Goal: Information Seeking & Learning: Learn about a topic

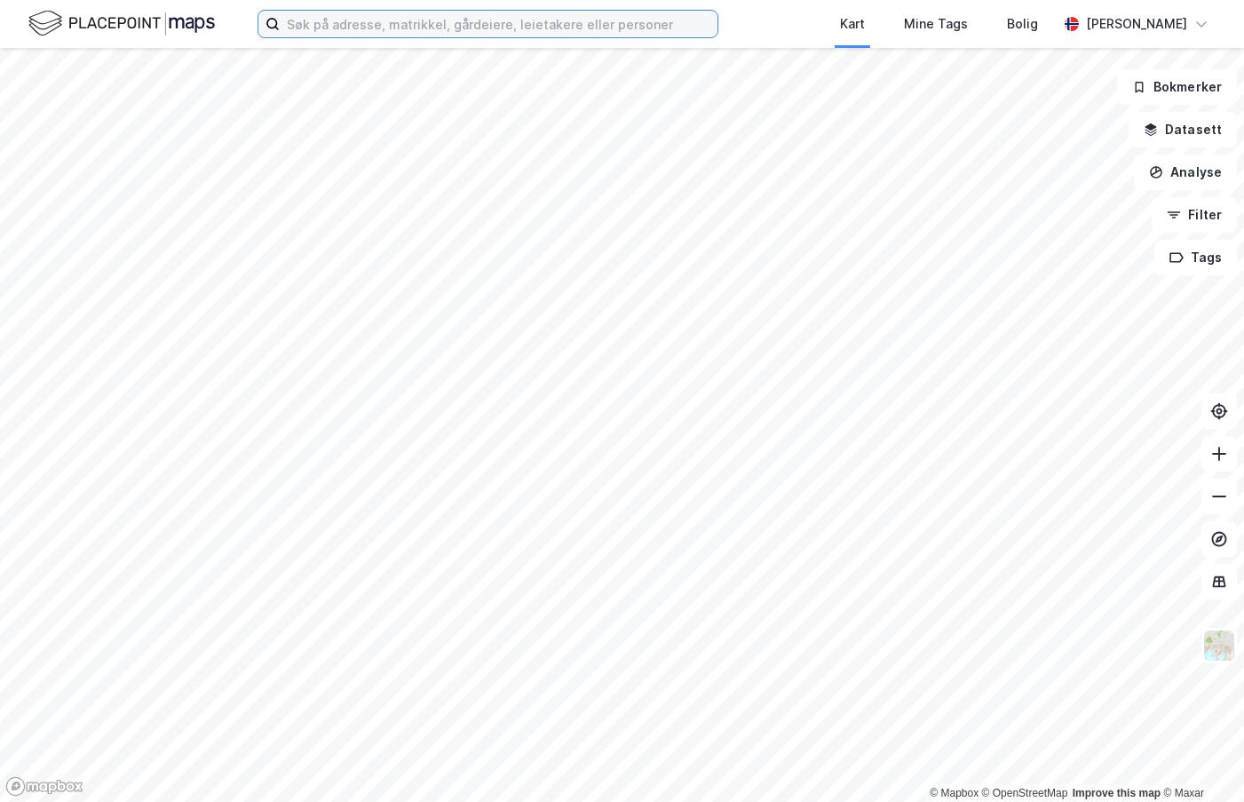
click at [381, 25] on input at bounding box center [499, 24] width 438 height 27
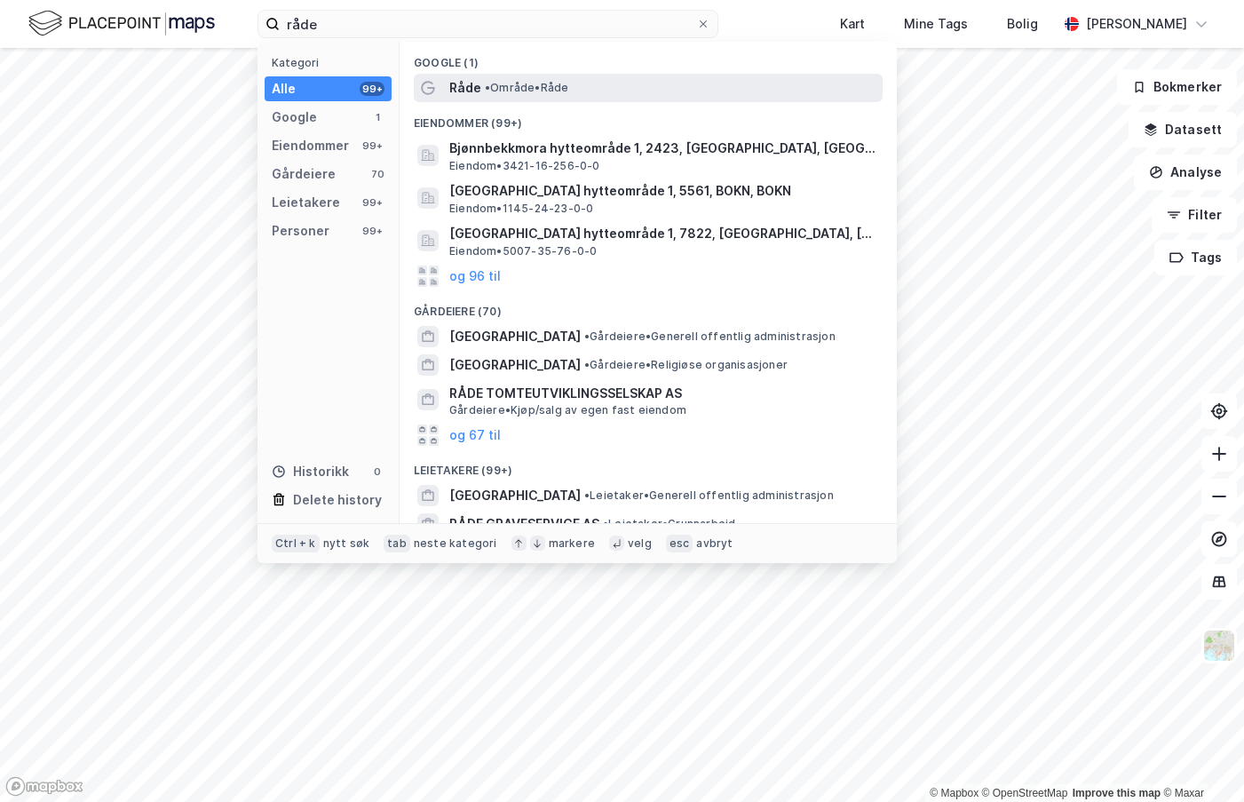
click at [469, 91] on span "Råde" at bounding box center [465, 87] width 32 height 21
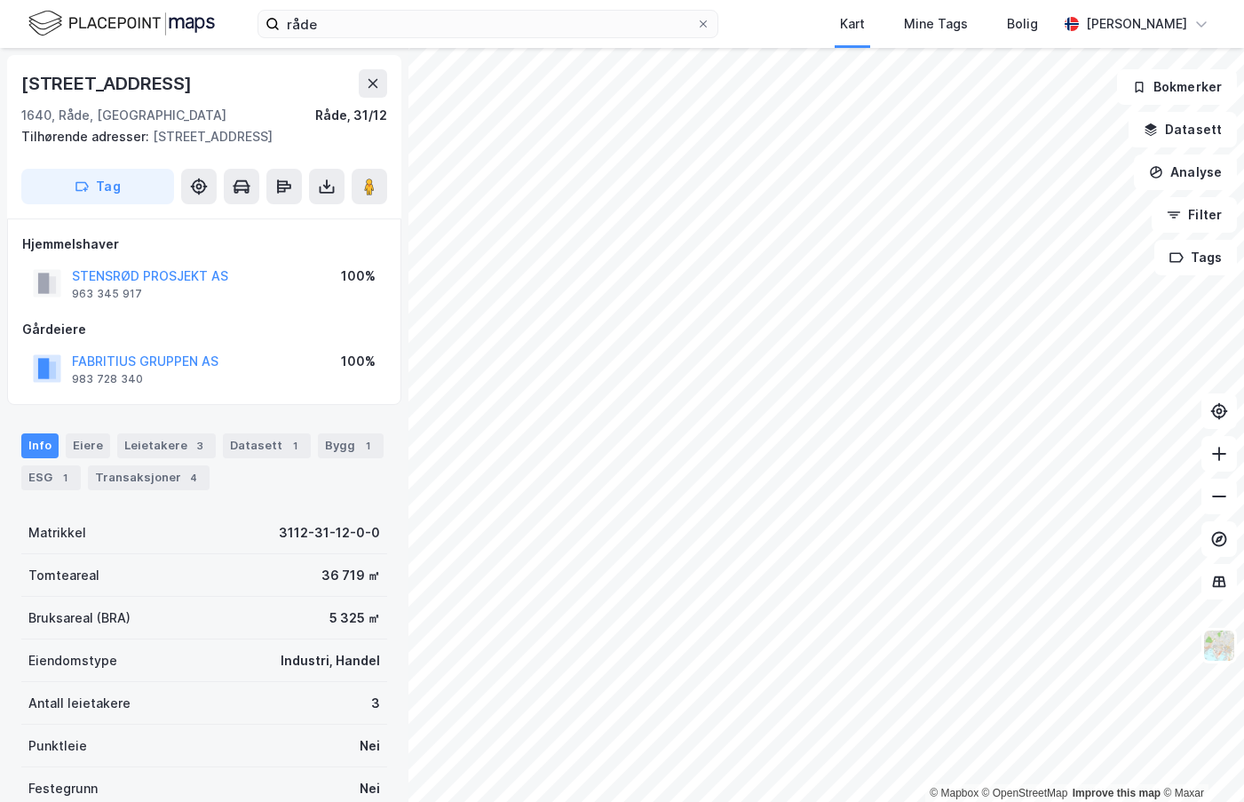
click at [1057, 801] on html "råde Kart Mine Tags Bolig [PERSON_NAME] © Mapbox © OpenStreetMap Improve this m…" at bounding box center [622, 401] width 1244 height 802
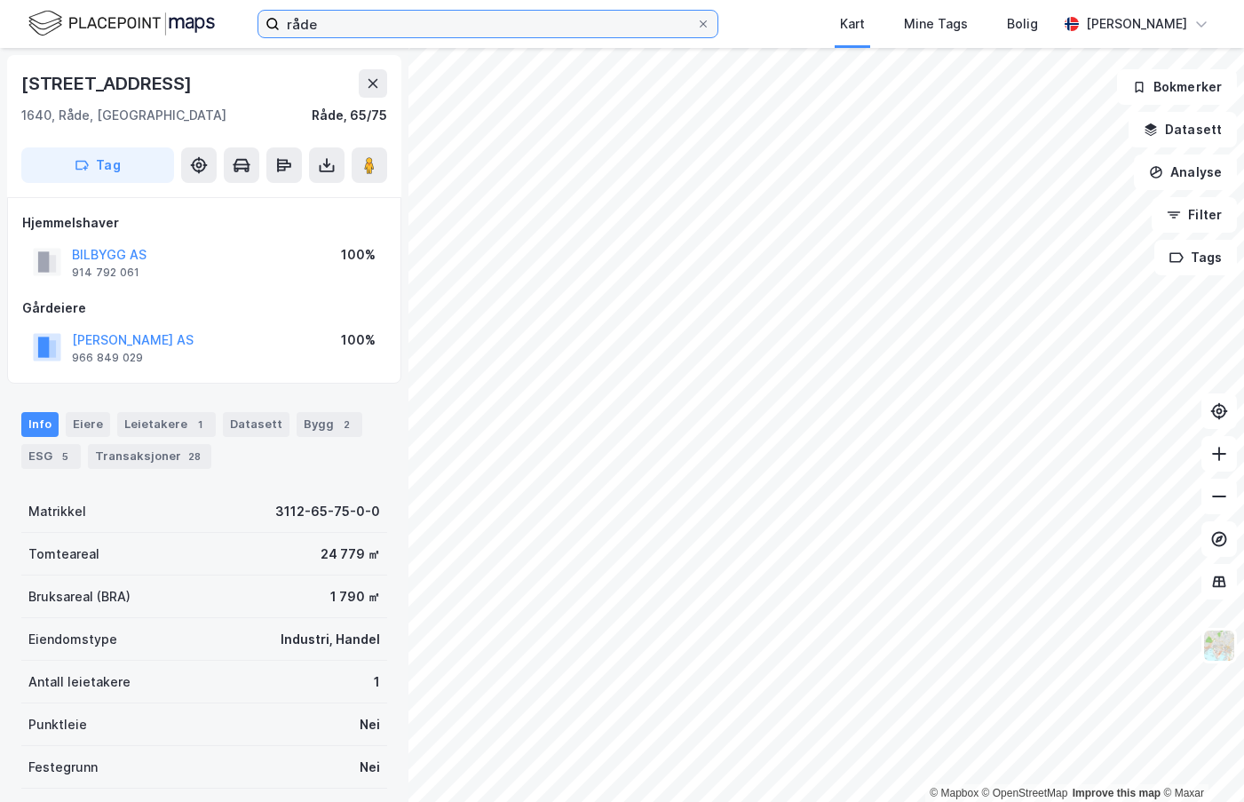
click at [291, 26] on input "råde" at bounding box center [488, 24] width 416 height 27
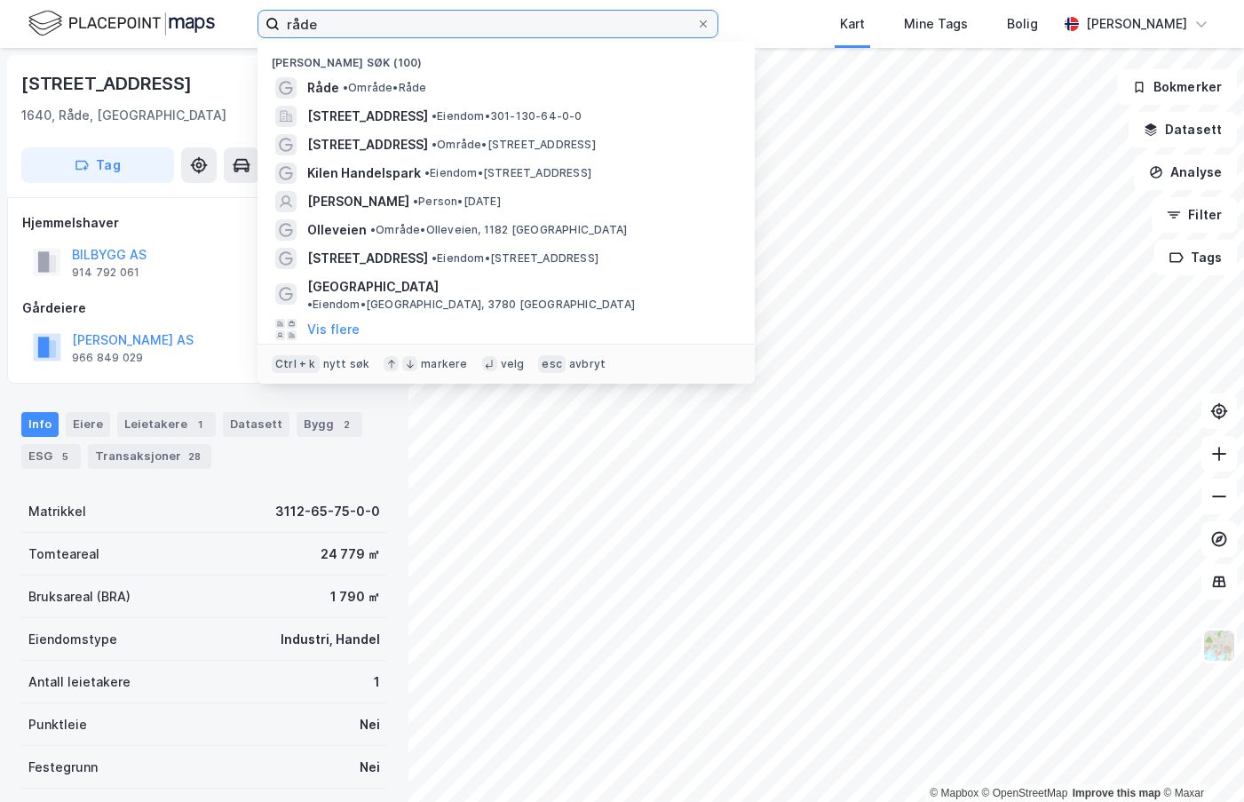
click at [291, 26] on input "råde" at bounding box center [488, 24] width 416 height 27
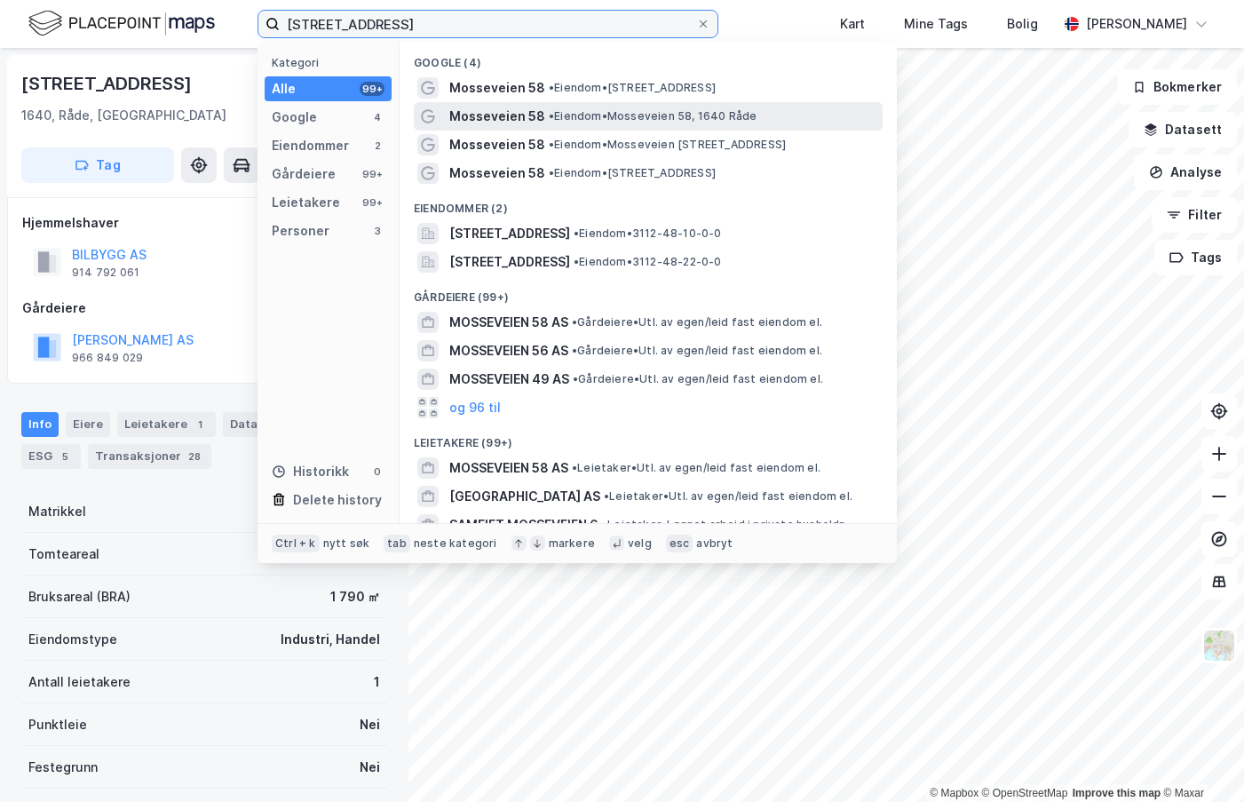
type input "[STREET_ADDRESS]"
click at [489, 113] on span "Mosseveien 58" at bounding box center [497, 116] width 96 height 21
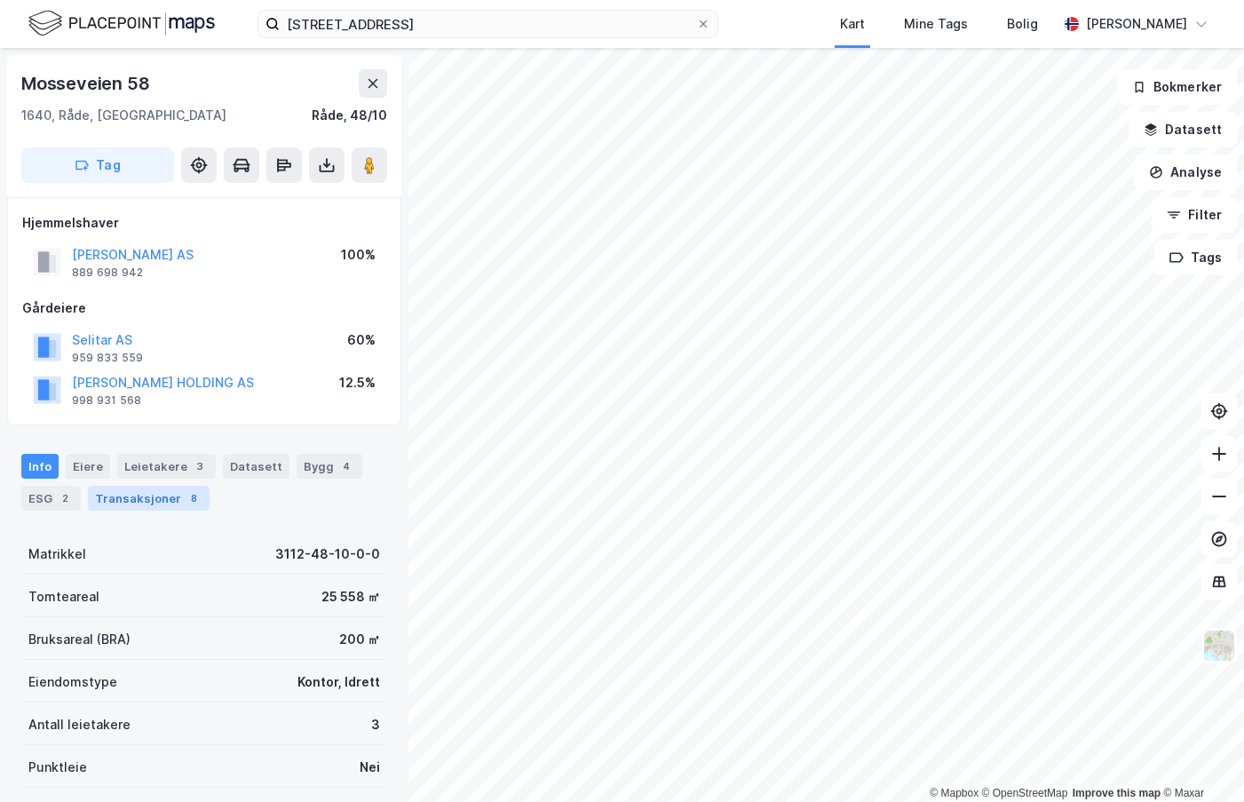
click at [174, 505] on div "Transaksjoner 8" at bounding box center [149, 498] width 122 height 25
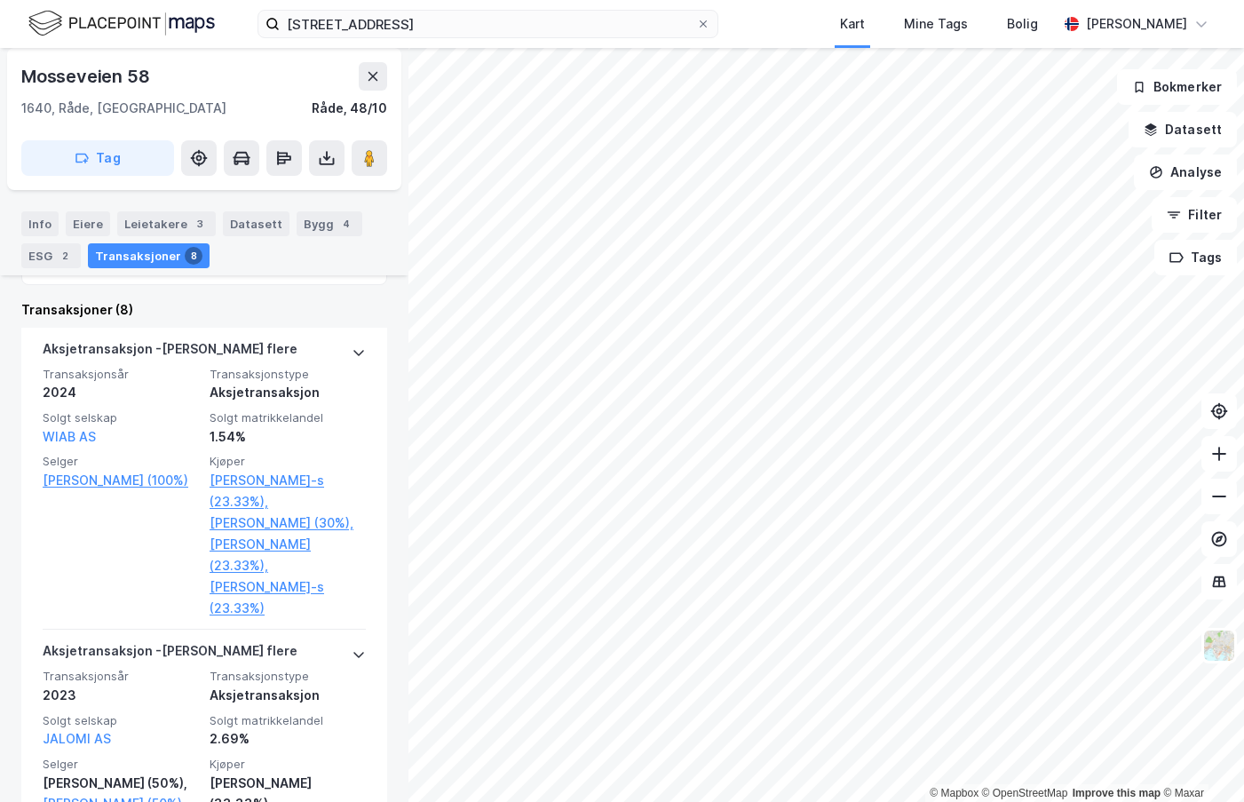
scroll to position [507, 0]
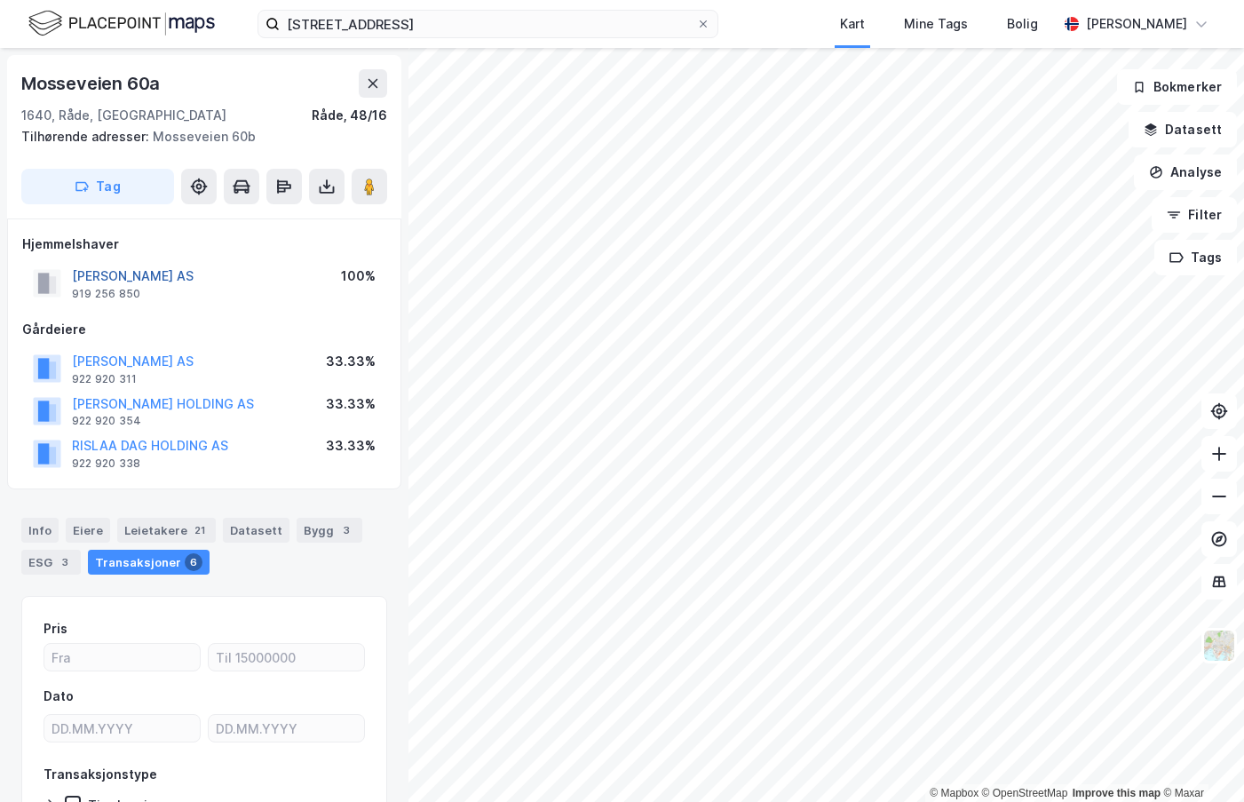
click at [0, 0] on button "[PERSON_NAME] AS" at bounding box center [0, 0] width 0 height 0
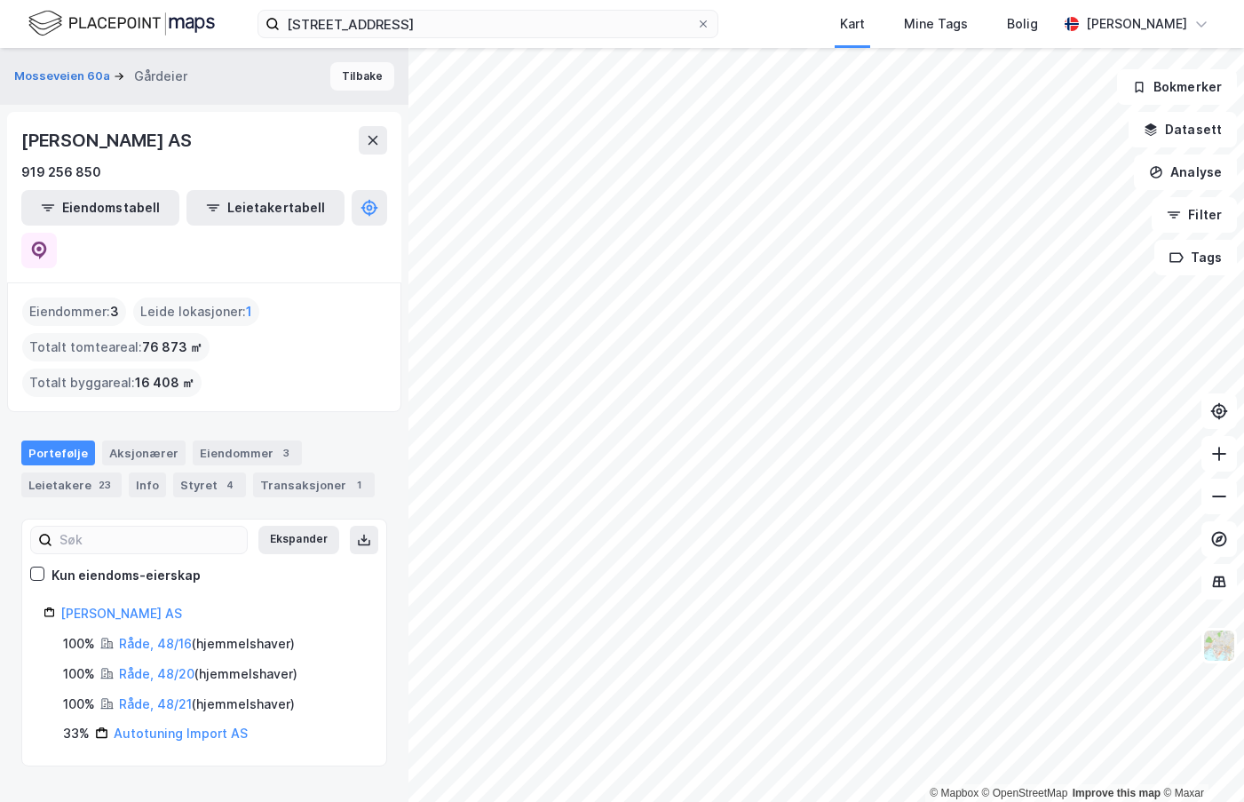
click at [358, 80] on button "Tilbake" at bounding box center [362, 76] width 64 height 28
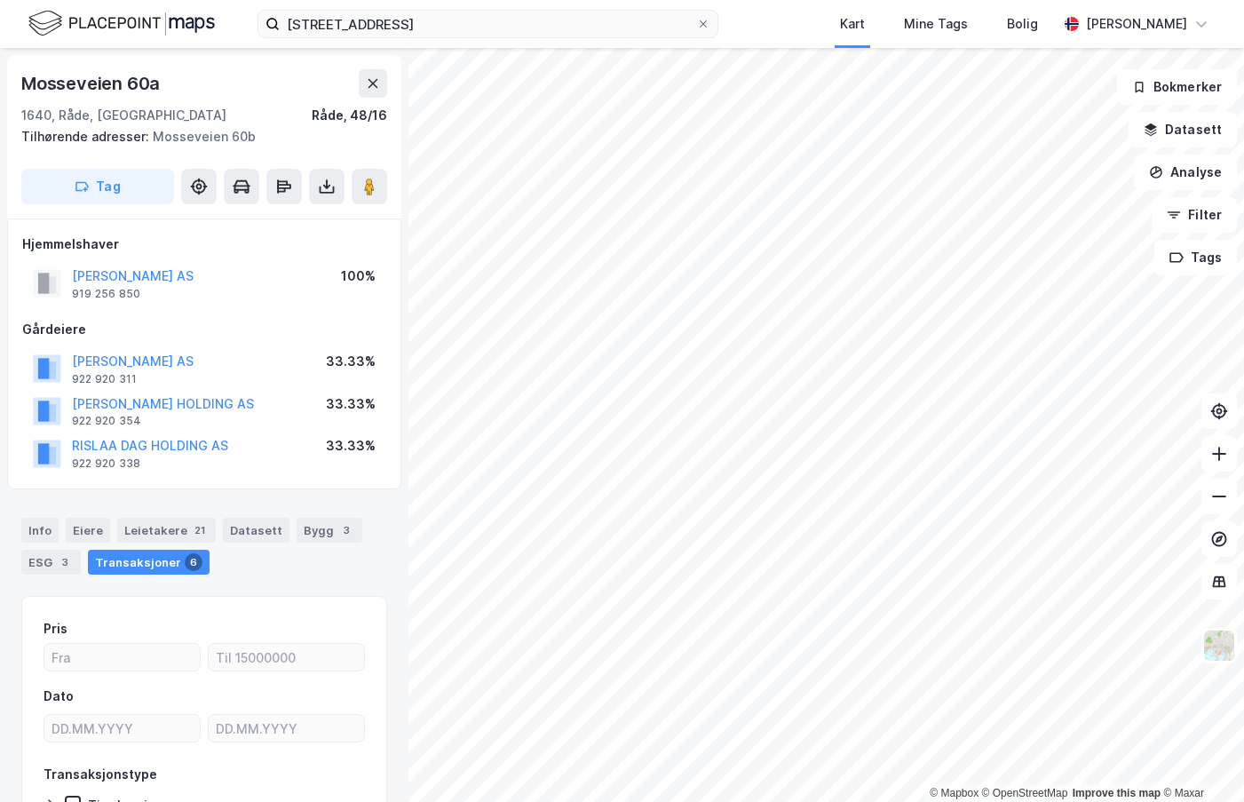
scroll to position [1, 0]
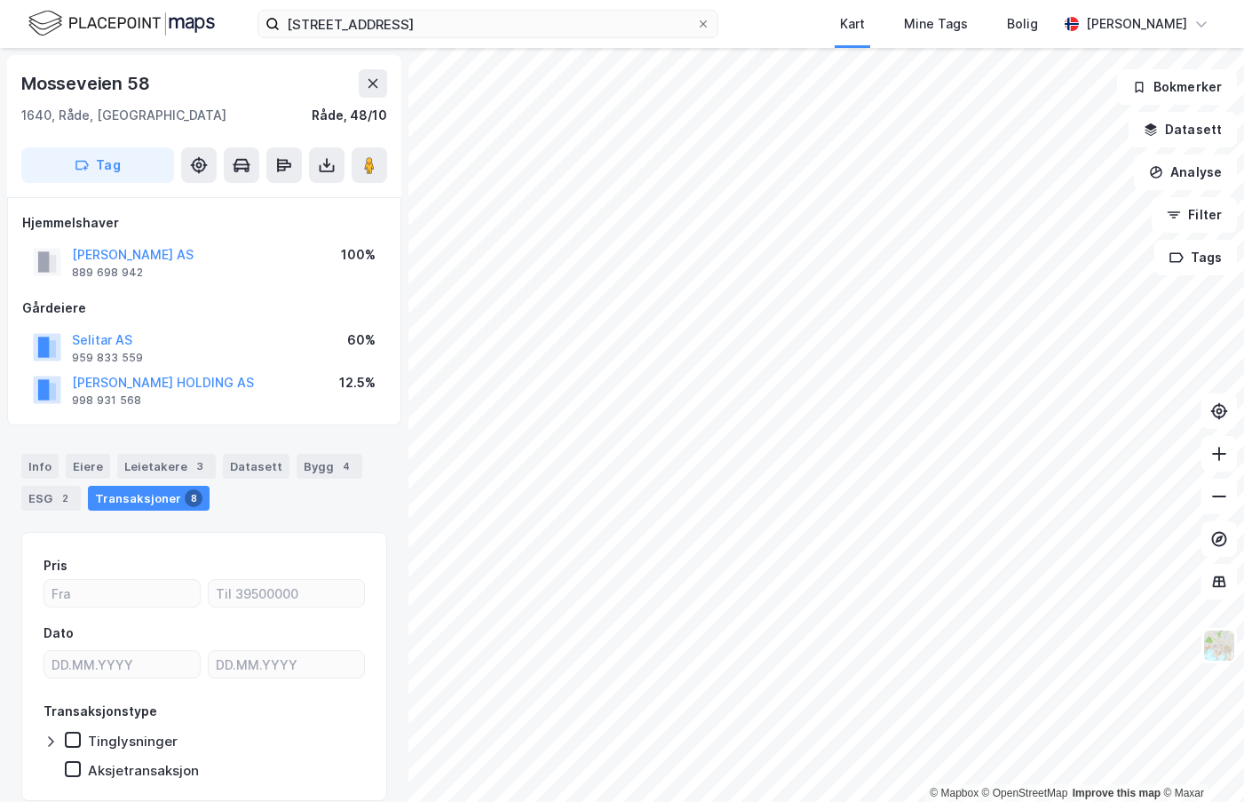
scroll to position [1, 0]
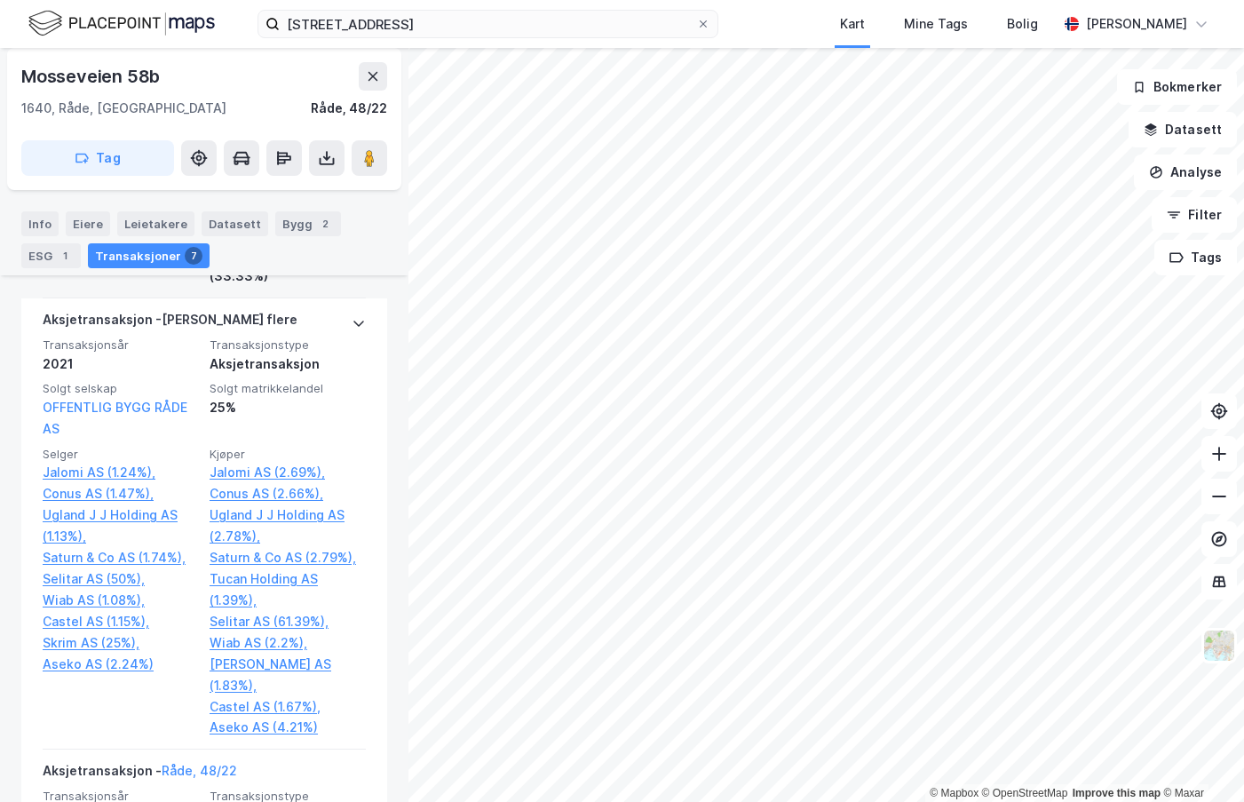
scroll to position [1217, 0]
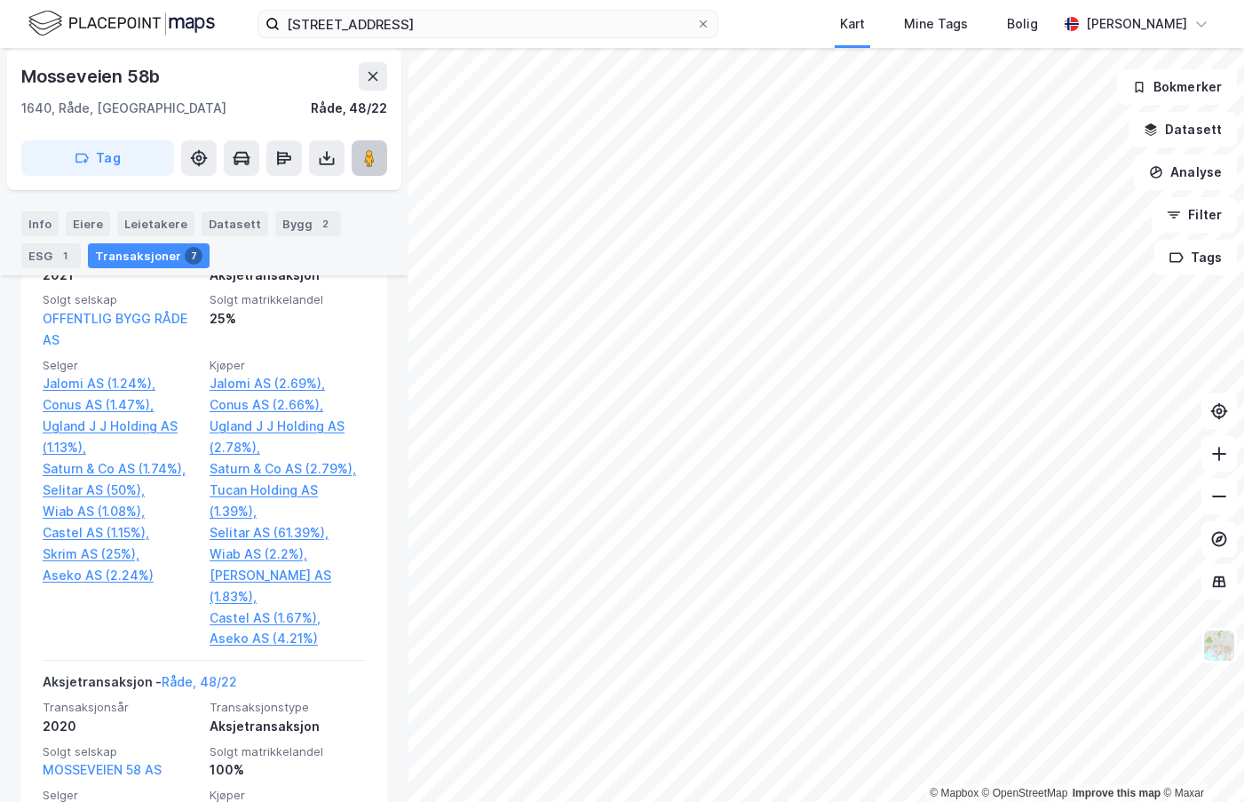
click at [368, 147] on button at bounding box center [370, 158] width 36 height 36
